Goal: Task Accomplishment & Management: Manage account settings

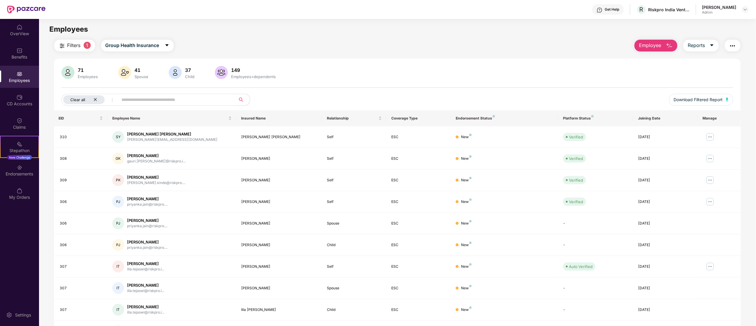
click at [97, 100] on icon "close" at bounding box center [95, 99] width 4 height 4
click at [25, 131] on div "Claims" at bounding box center [19, 123] width 39 height 22
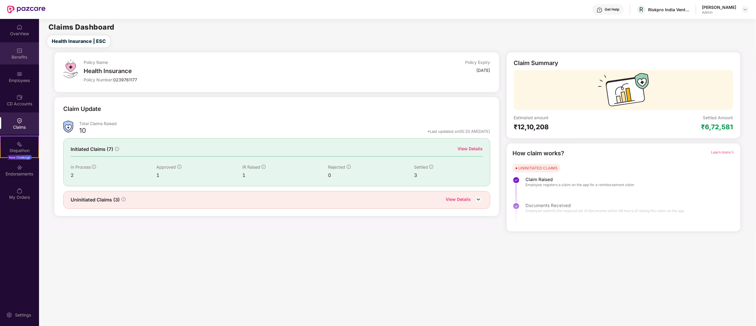
click at [22, 49] on img at bounding box center [20, 51] width 6 height 6
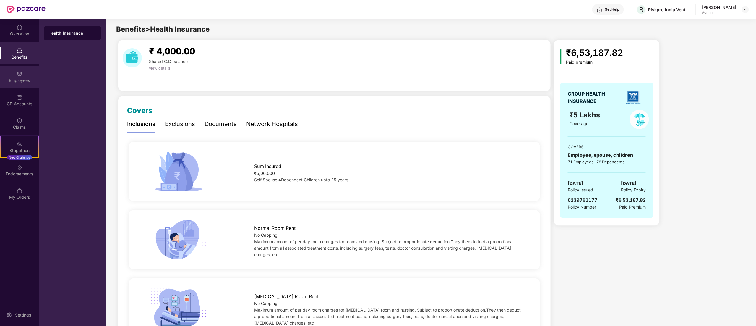
click at [19, 71] on img at bounding box center [20, 74] width 6 height 6
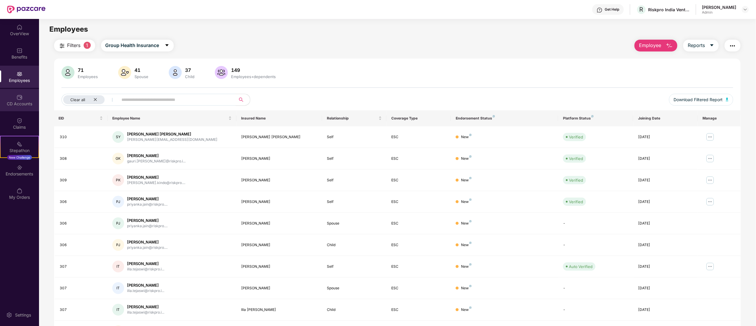
click at [20, 105] on div "CD Accounts" at bounding box center [19, 104] width 39 height 6
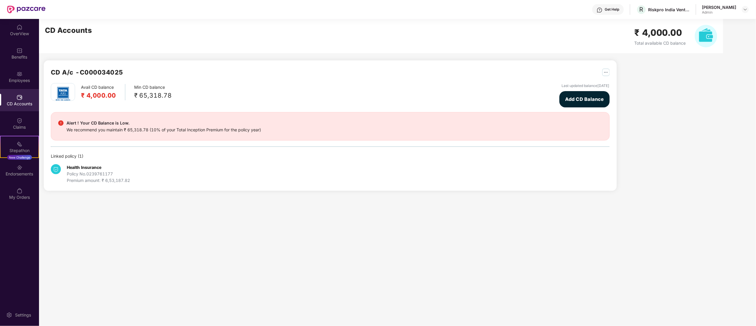
click at [171, 93] on div "Avail CD balance ₹ 4,000.00 Min CD balance ₹ 65,318.78 Last updated balance [DA…" at bounding box center [330, 95] width 559 height 24
click at [157, 99] on div "₹ 65,318.78" at bounding box center [153, 95] width 38 height 10
click at [577, 100] on span "Add CD Balance" at bounding box center [584, 98] width 39 height 7
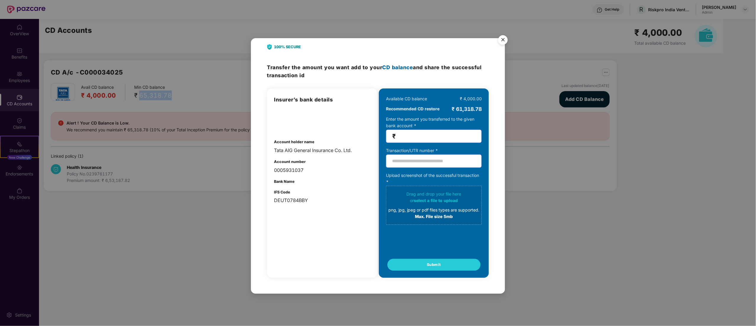
click at [421, 136] on input "number" at bounding box center [436, 136] width 79 height 7
click at [420, 136] on input "number" at bounding box center [436, 136] width 79 height 7
click at [412, 165] on input "text" at bounding box center [434, 160] width 96 height 13
click at [450, 202] on span "select a file to upload" at bounding box center [436, 200] width 44 height 5
click at [502, 40] on img "Close" at bounding box center [503, 40] width 17 height 17
